Goal: Transaction & Acquisition: Purchase product/service

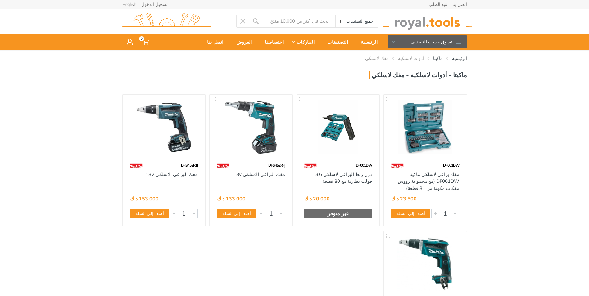
click at [424, 152] on img at bounding box center [425, 127] width 72 height 54
click at [340, 133] on img at bounding box center [339, 127] width 72 height 54
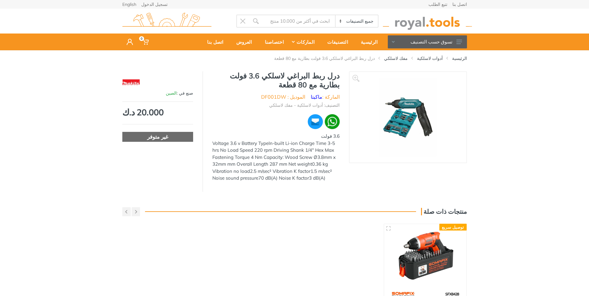
click at [403, 115] on img at bounding box center [407, 117] width 57 height 78
